Goal: Information Seeking & Learning: Learn about a topic

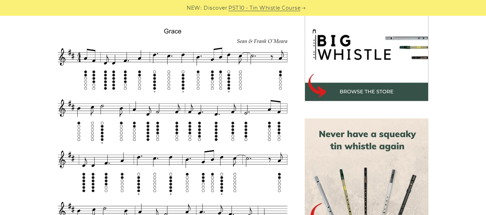
scroll to position [215, 0]
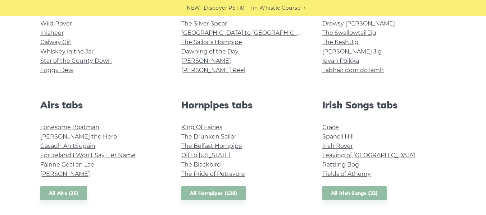
scroll to position [216, 0]
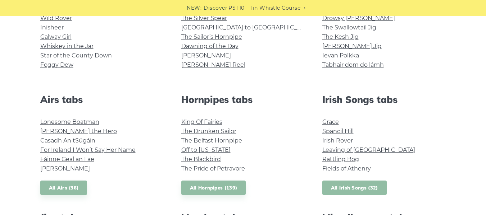
click at [354, 191] on link "All Irish Songs (32)" at bounding box center [354, 188] width 64 height 15
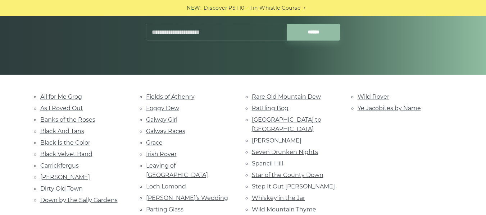
scroll to position [144, 0]
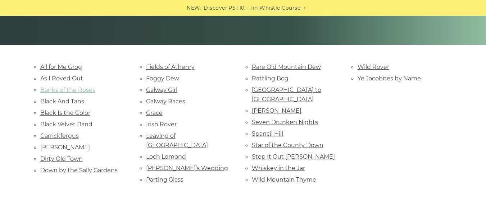
click at [62, 92] on link "Banks of the Roses" at bounding box center [67, 90] width 55 height 7
click at [53, 147] on link "[PERSON_NAME]" at bounding box center [65, 147] width 50 height 7
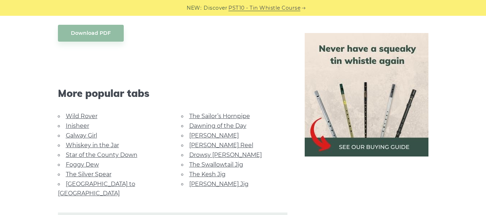
scroll to position [431, 0]
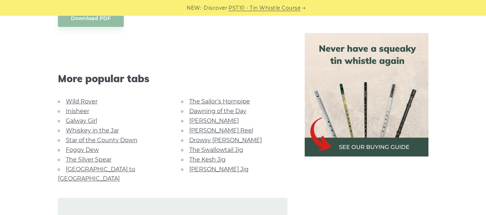
scroll to position [431, 0]
